Goal: Task Accomplishment & Management: Use online tool/utility

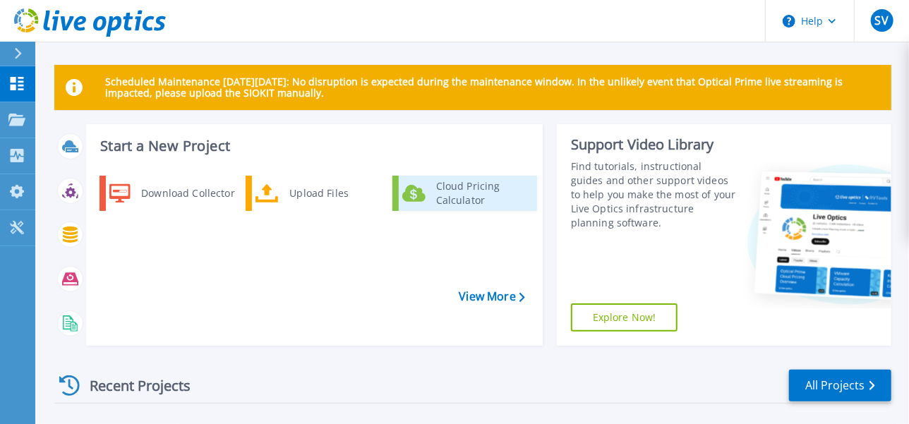
click at [468, 193] on div "Cloud Pricing Calculator" at bounding box center [481, 193] width 104 height 28
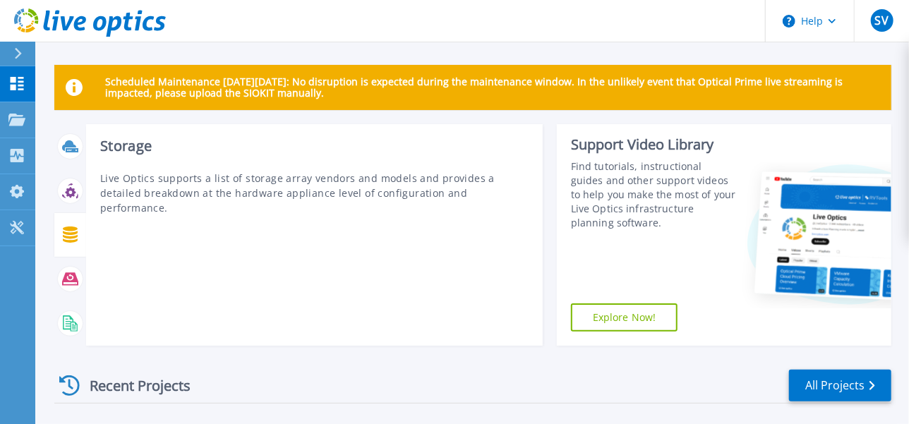
click at [65, 222] on div at bounding box center [70, 234] width 25 height 25
click at [68, 316] on icon at bounding box center [70, 324] width 16 height 16
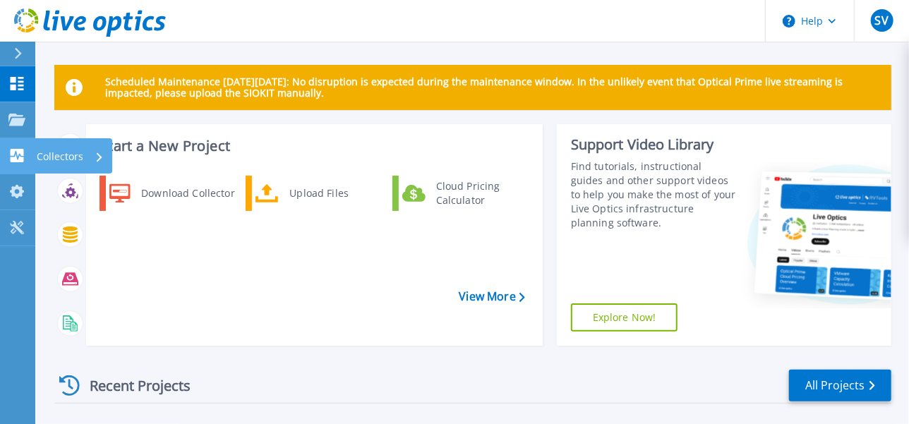
click at [5, 153] on link "Collectors Collectors" at bounding box center [17, 156] width 35 height 36
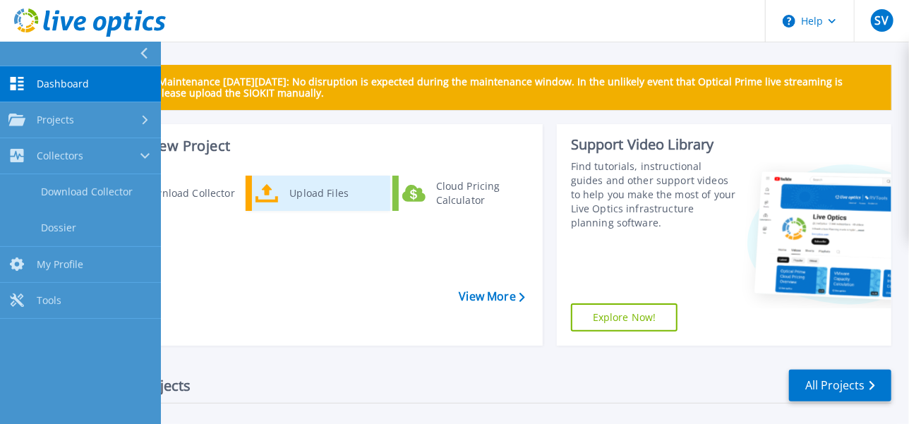
click at [274, 209] on link "Upload Files" at bounding box center [318, 193] width 145 height 35
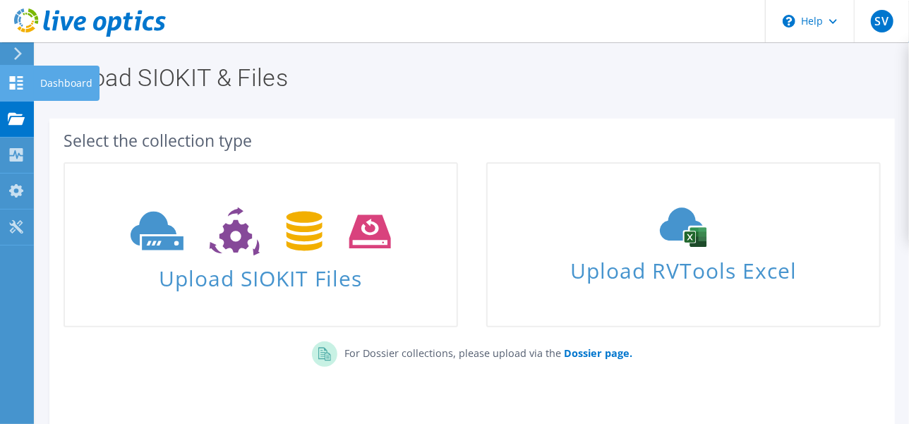
click at [12, 84] on icon at bounding box center [16, 82] width 17 height 13
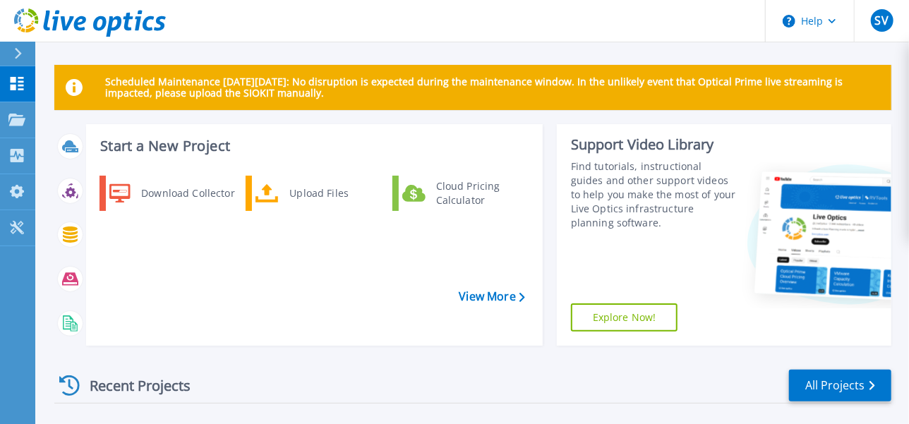
click at [618, 304] on link "Explore Now!" at bounding box center [624, 318] width 107 height 28
click at [90, 119] on icon at bounding box center [91, 120] width 6 height 9
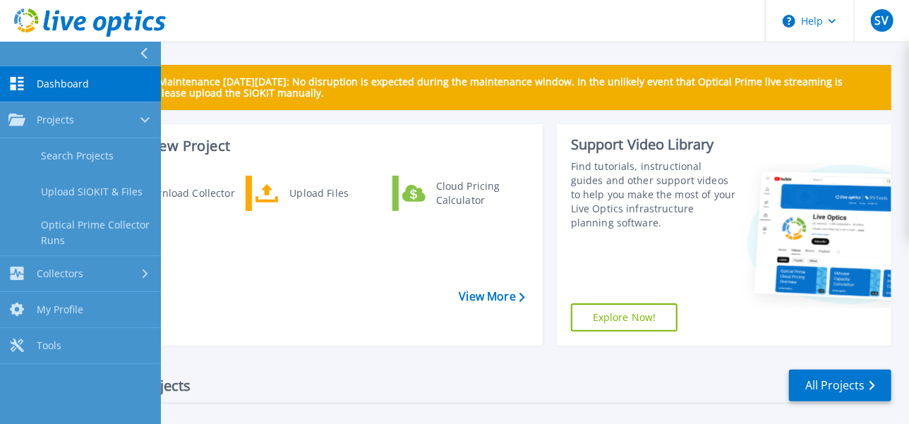
click at [60, 94] on link "Dashboard Dashboard" at bounding box center [80, 84] width 161 height 36
